Goal: Transaction & Acquisition: Subscribe to service/newsletter

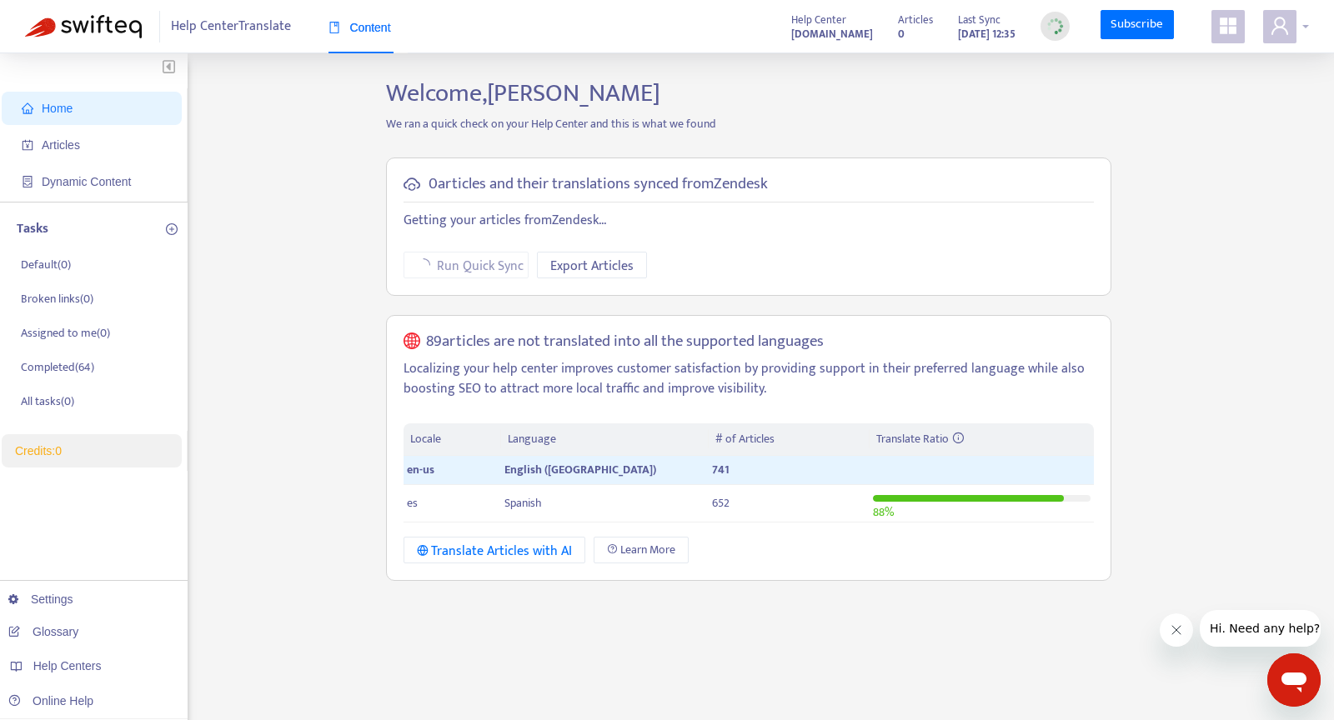
click at [1276, 30] on icon "user" at bounding box center [1280, 26] width 20 height 20
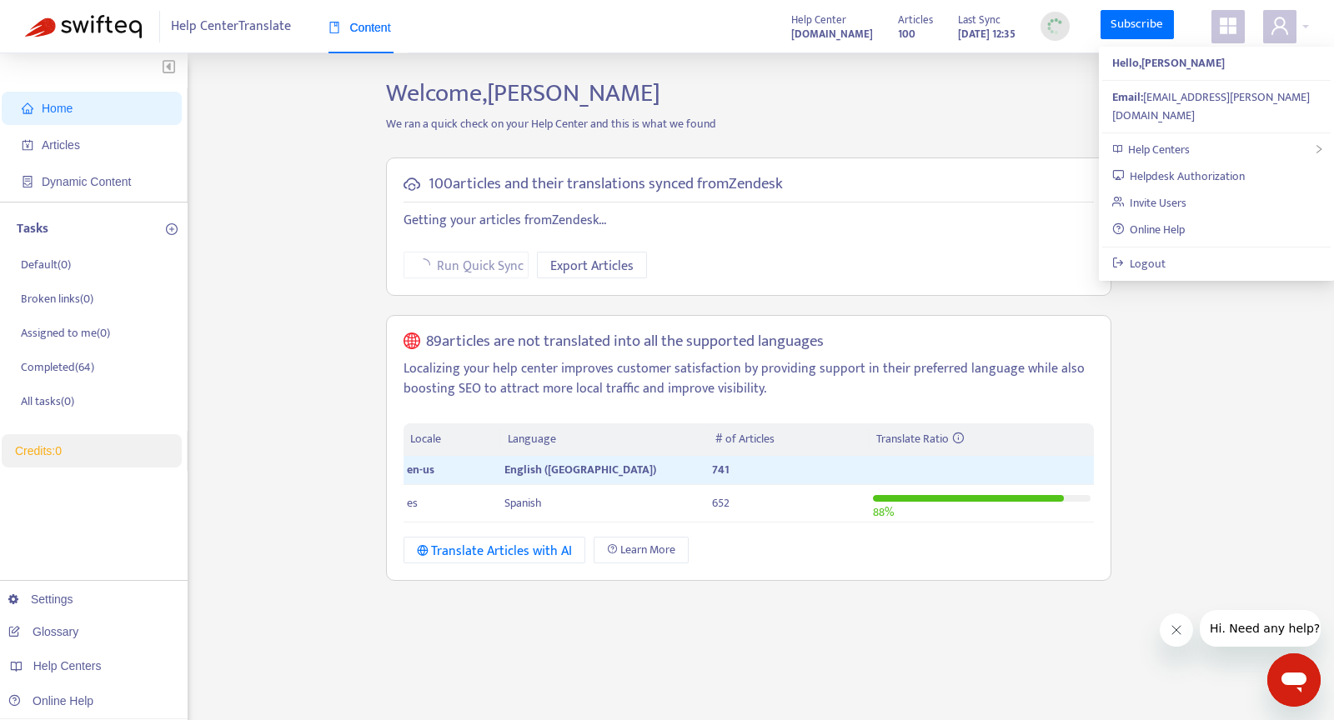
click at [1237, 22] on icon "appstore" at bounding box center [1228, 26] width 20 height 20
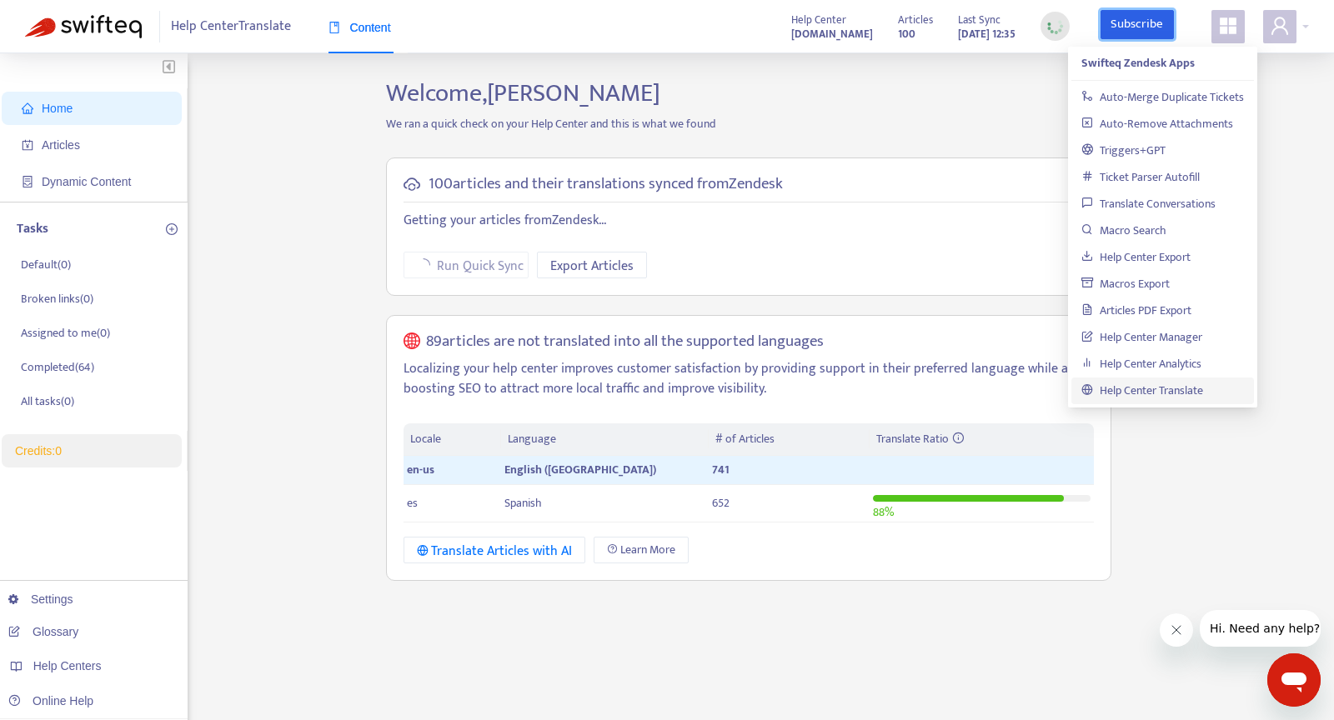
click at [1138, 27] on link "Subscribe" at bounding box center [1137, 25] width 73 height 30
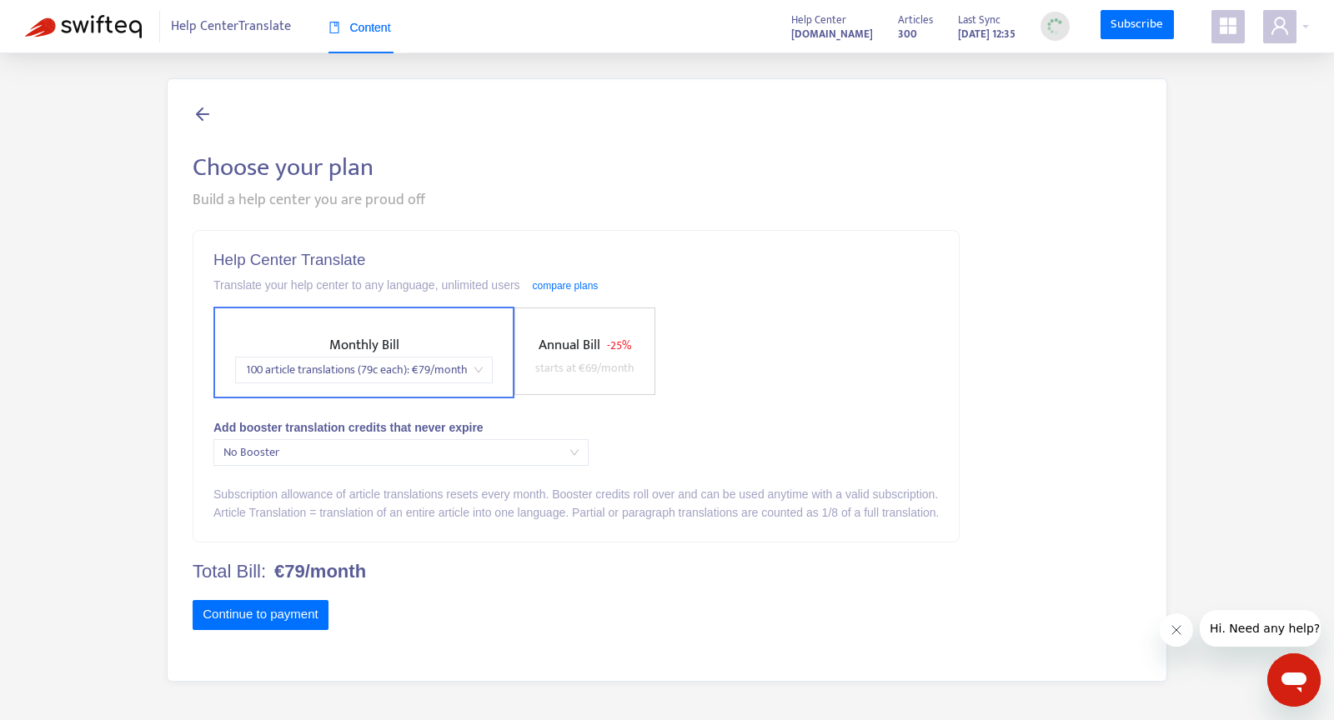
click at [454, 440] on span "No Booster" at bounding box center [400, 452] width 355 height 25
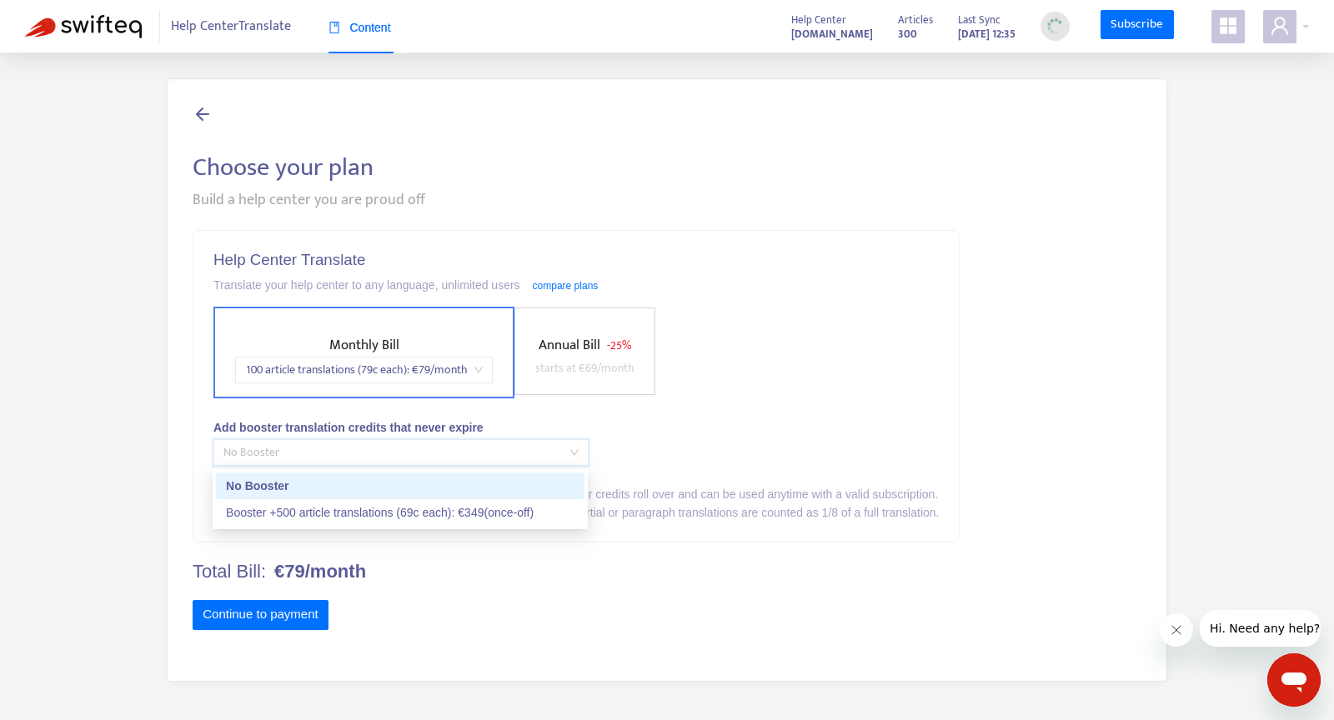
click at [454, 440] on span "No Booster" at bounding box center [400, 452] width 355 height 25
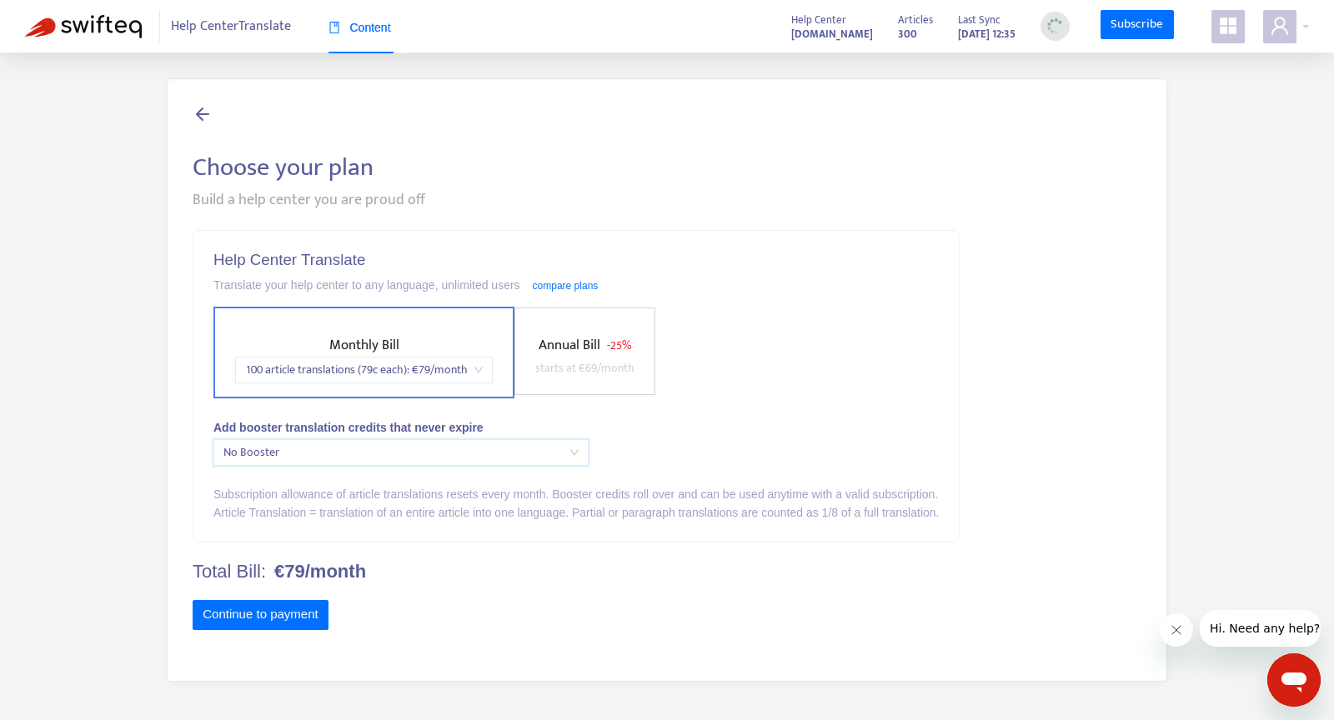
click at [489, 360] on div "100 article translations (79c each) : € 79 /month" at bounding box center [364, 370] width 258 height 27
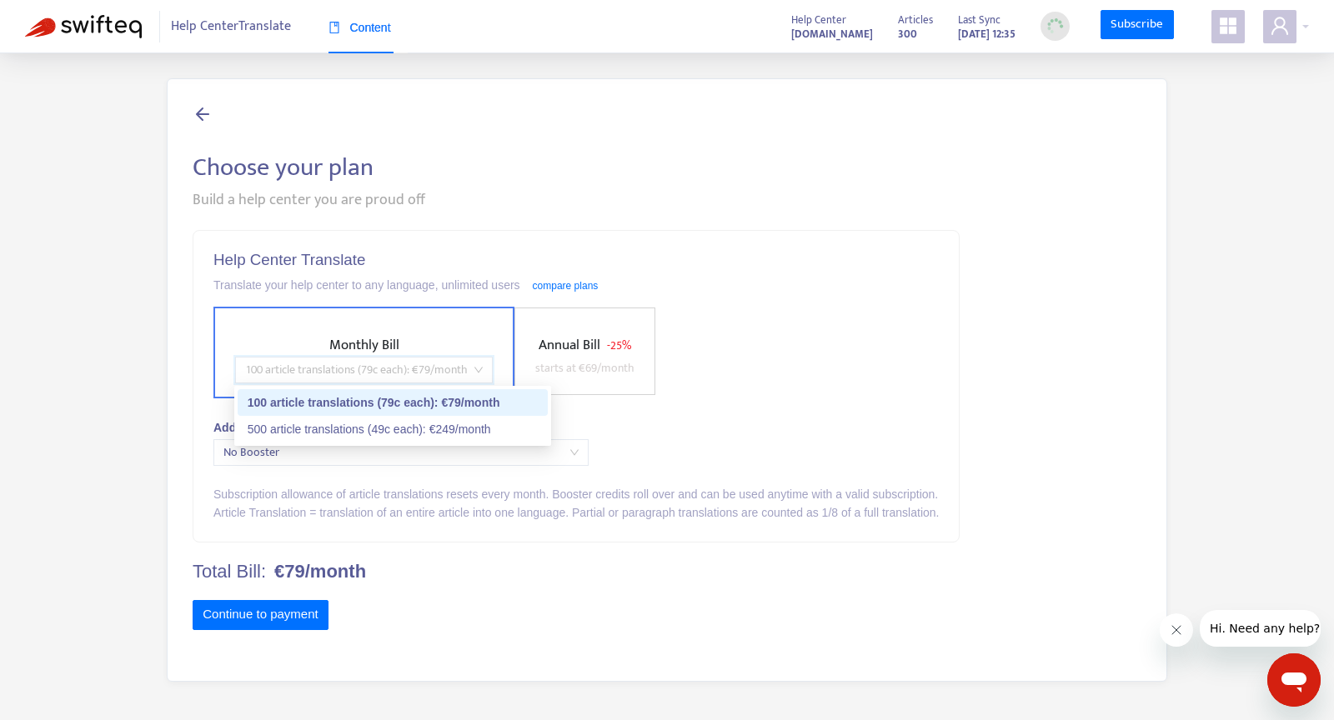
click at [538, 234] on div "Help Center Translate Translate your help center to any language, unlimited use…" at bounding box center [575, 386] width 765 height 311
